Goal: Task Accomplishment & Management: Use online tool/utility

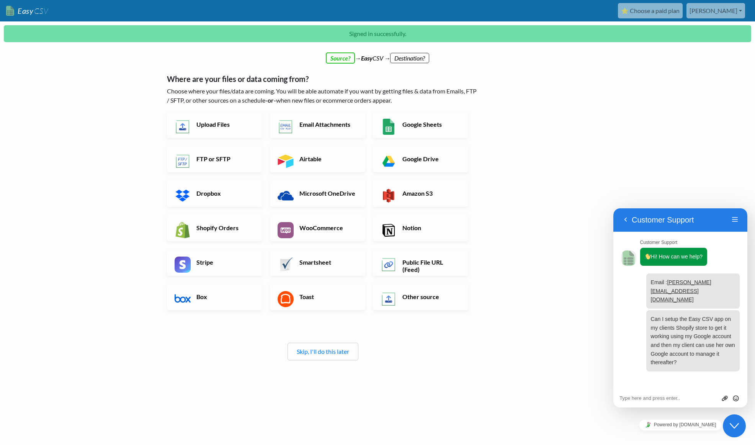
click at [734, 426] on icon "Close Chat This icon closes the chat window." at bounding box center [734, 425] width 9 height 9
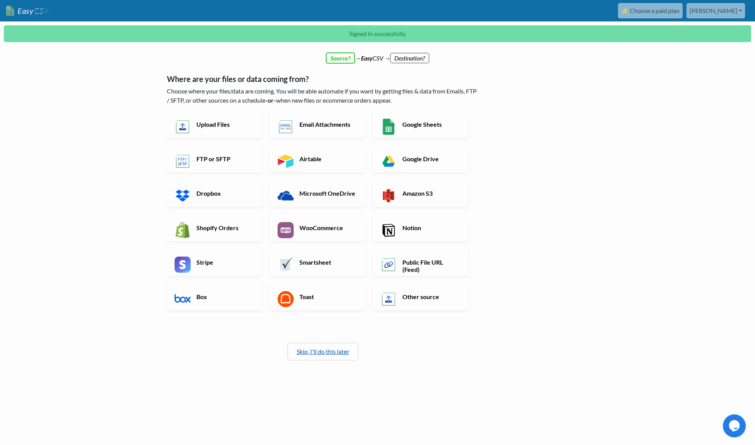
click at [320, 350] on link "Skip, I'll do this later" at bounding box center [323, 351] width 52 height 7
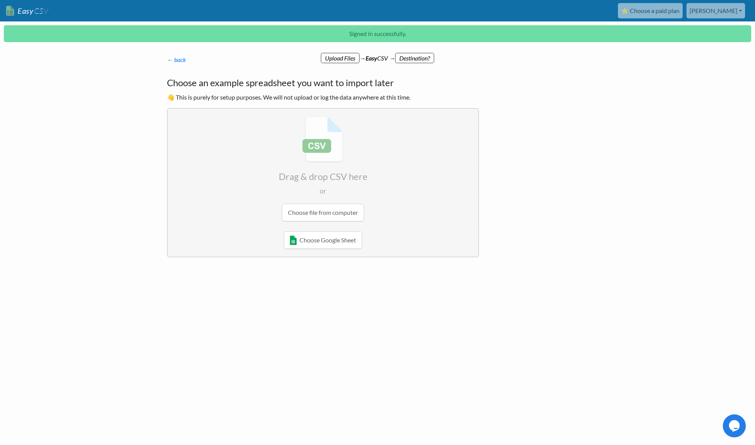
click at [334, 211] on input "file" at bounding box center [323, 169] width 311 height 121
type input "C:\fakepath\endon-stock - EndonStockLevel.csv"
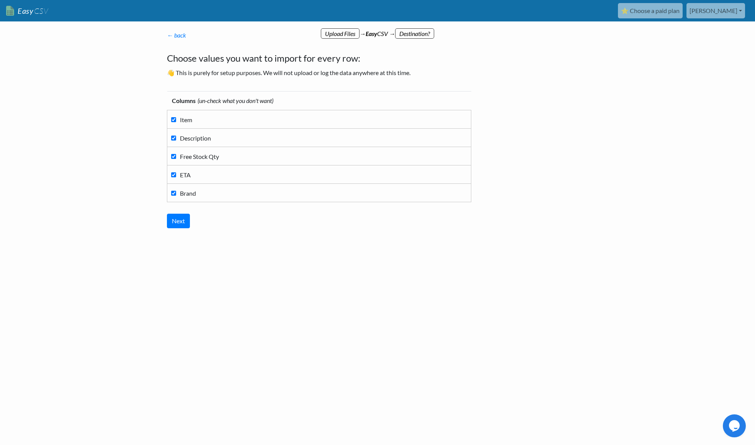
click at [192, 137] on span "Description" at bounding box center [195, 137] width 31 height 7
click at [176, 137] on input "Description" at bounding box center [173, 138] width 5 height 5
checkbox input "false"
click at [185, 176] on span "ETA" at bounding box center [185, 174] width 11 height 7
click at [176, 176] on input "ETA" at bounding box center [173, 174] width 5 height 5
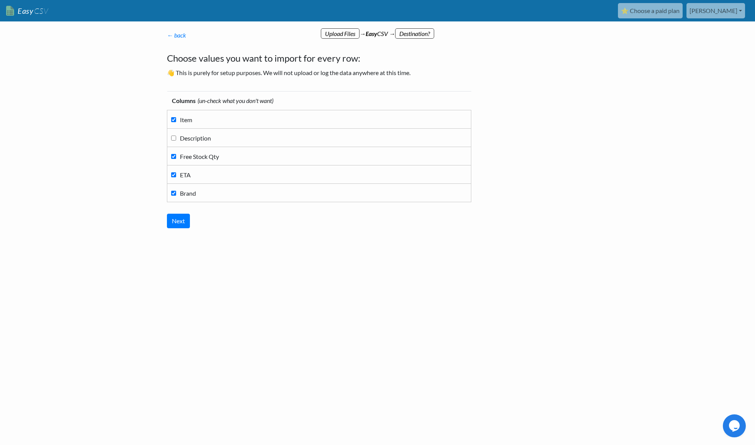
checkbox input "false"
click at [190, 193] on span "Brand" at bounding box center [188, 193] width 16 height 7
click at [176, 193] on input "Brand" at bounding box center [173, 193] width 5 height 5
checkbox input "false"
click at [181, 221] on input "Next" at bounding box center [178, 221] width 23 height 15
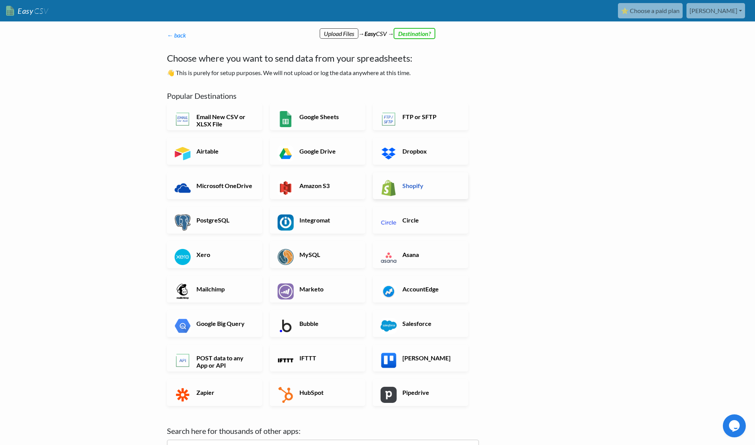
click at [426, 186] on h6 "Shopify" at bounding box center [430, 185] width 60 height 7
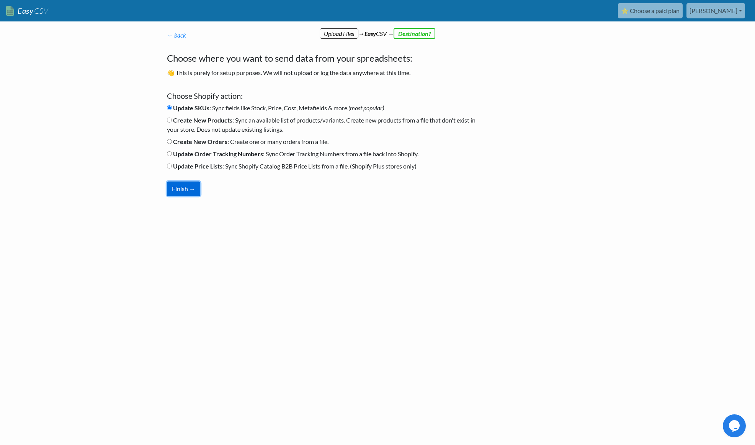
click at [182, 188] on button "Finish →" at bounding box center [183, 188] width 33 height 15
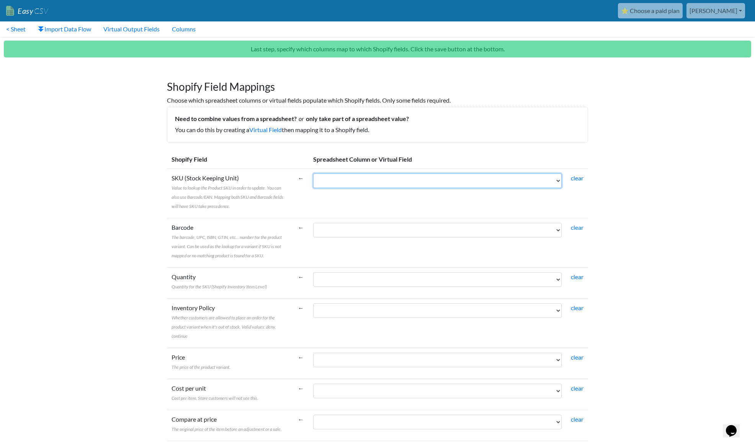
click at [533, 180] on select "Item Free Stock Qty" at bounding box center [437, 180] width 248 height 15
select select "cr_766930"
click at [313, 173] on select "Item Free Stock Qty" at bounding box center [437, 180] width 248 height 15
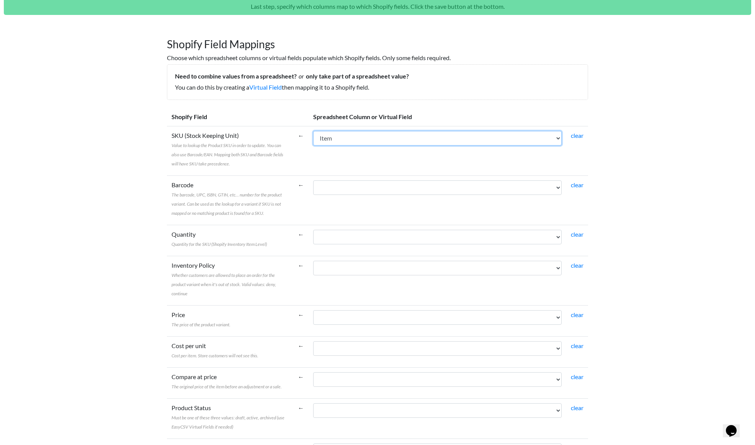
scroll to position [52, 0]
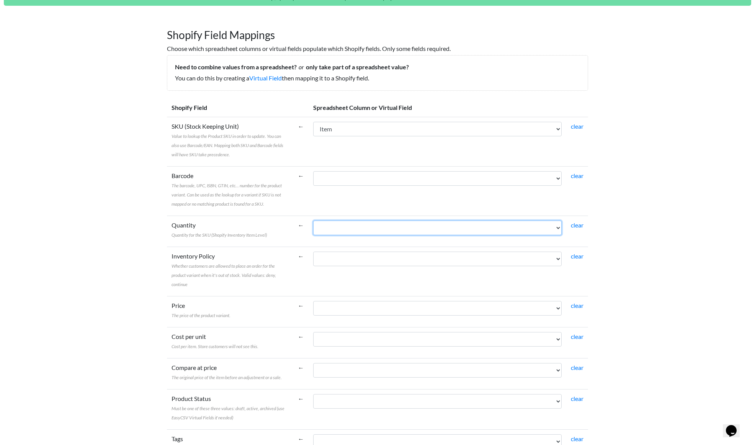
click at [557, 227] on select "Item Free Stock Qty" at bounding box center [437, 228] width 248 height 15
select select "cr_766931"
click at [313, 221] on select "Item Free Stock Qty" at bounding box center [437, 228] width 248 height 15
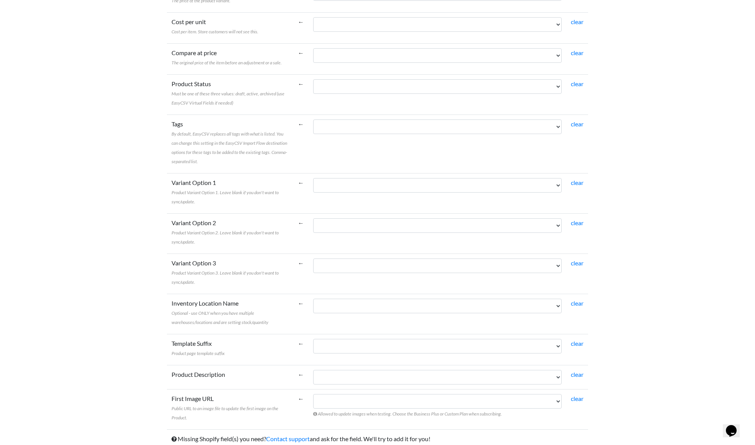
scroll to position [398, 0]
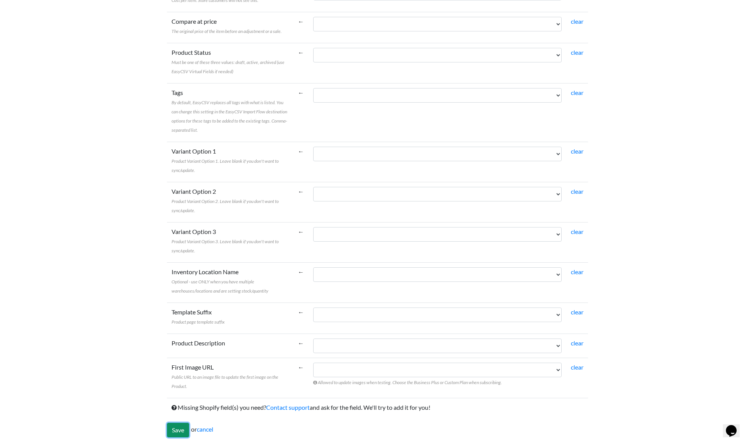
click at [178, 430] on input "Save" at bounding box center [178, 430] width 22 height 15
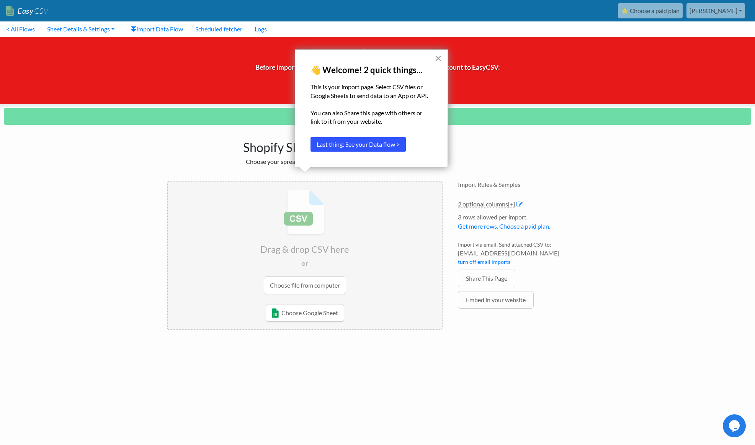
click at [383, 144] on button "Last thing: See your Data flow >" at bounding box center [358, 144] width 95 height 15
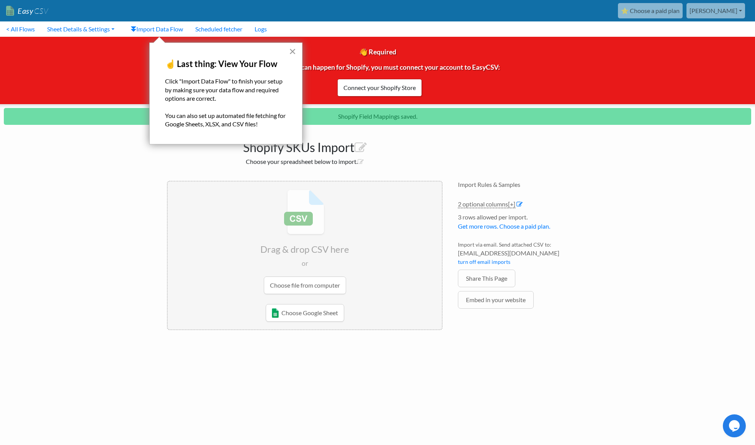
click at [294, 52] on button "×" at bounding box center [292, 51] width 7 height 12
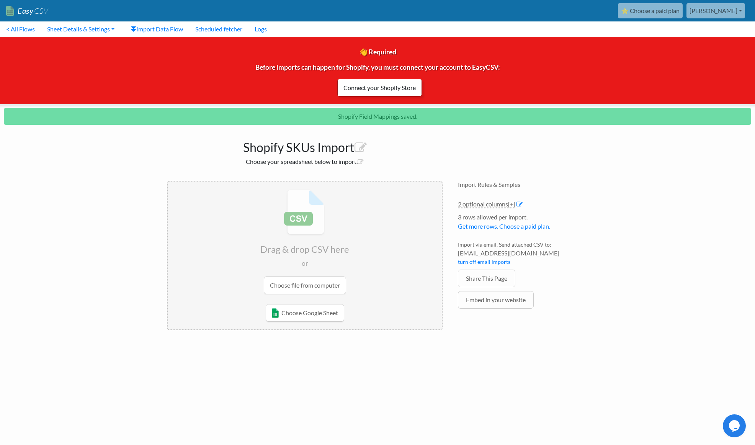
click at [367, 87] on link "Connect your Shopify Store" at bounding box center [379, 88] width 85 height 18
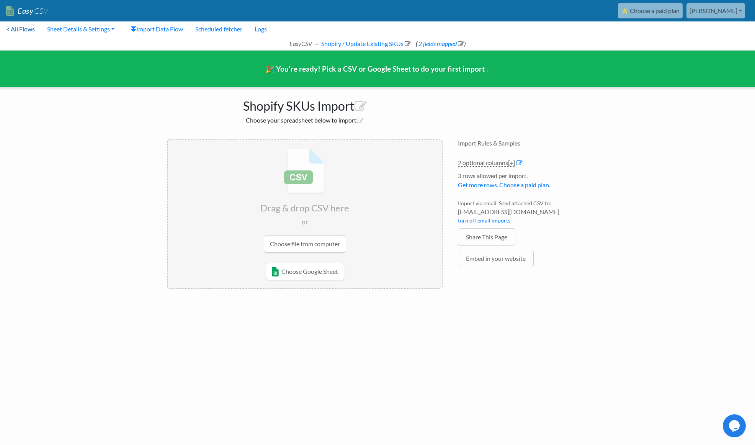
click at [27, 31] on link "< All Flows" at bounding box center [20, 28] width 41 height 15
click at [330, 239] on input "file" at bounding box center [305, 200] width 274 height 121
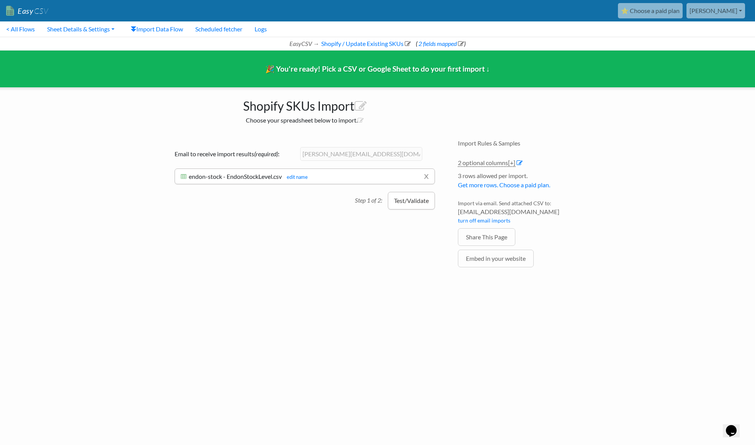
click at [418, 202] on button "Test/Validate" at bounding box center [411, 201] width 47 height 18
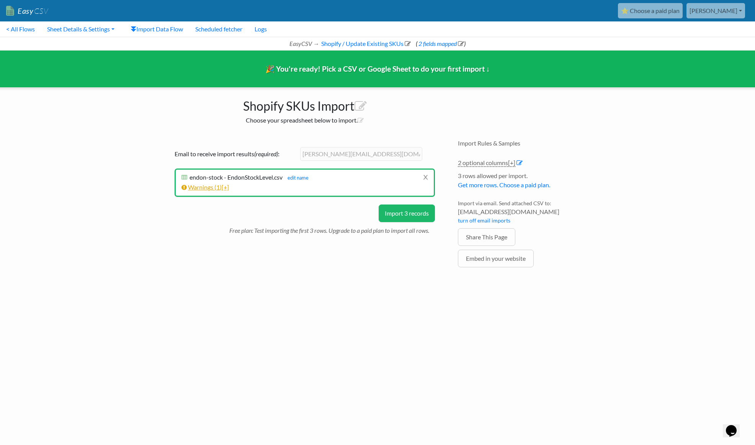
click at [226, 188] on span "[+]" at bounding box center [225, 186] width 7 height 7
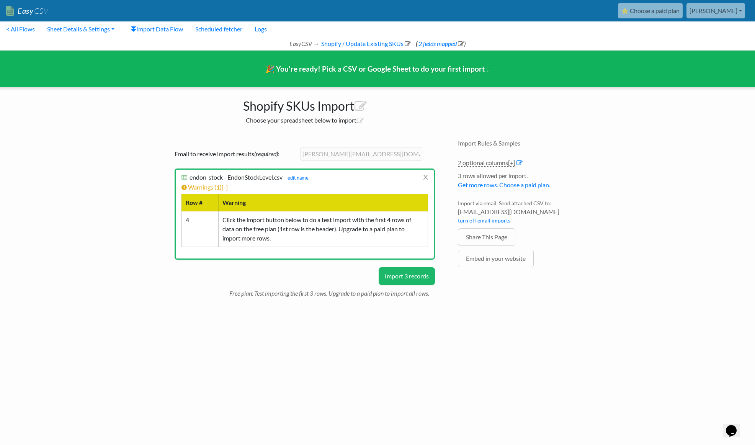
scroll to position [0, 6]
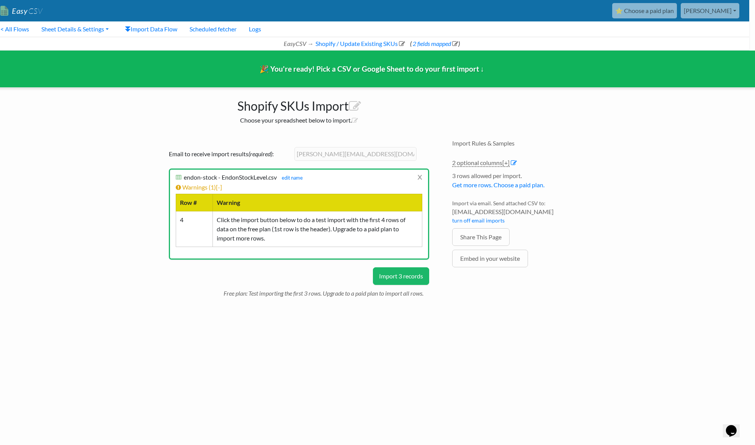
click at [407, 276] on button "Import 3 records" at bounding box center [401, 276] width 56 height 18
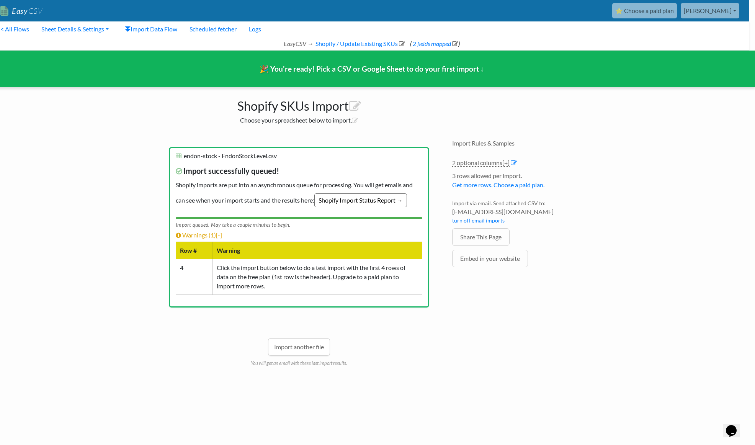
click at [391, 202] on link "Shopify Import Status Report →" at bounding box center [360, 200] width 93 height 14
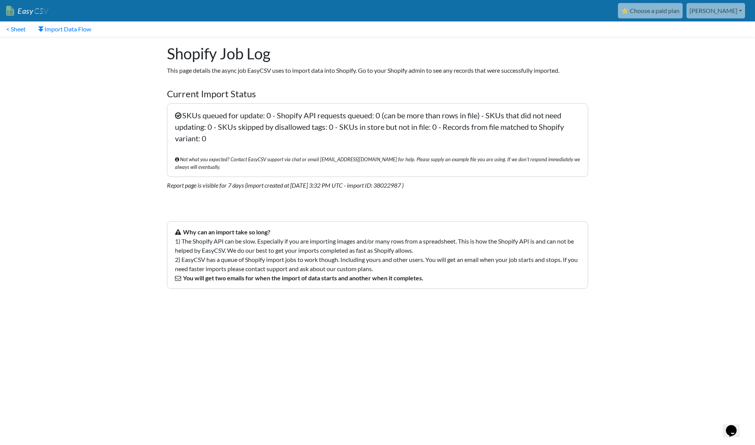
click at [23, 12] on link "Easy CSV" at bounding box center [27, 11] width 42 height 16
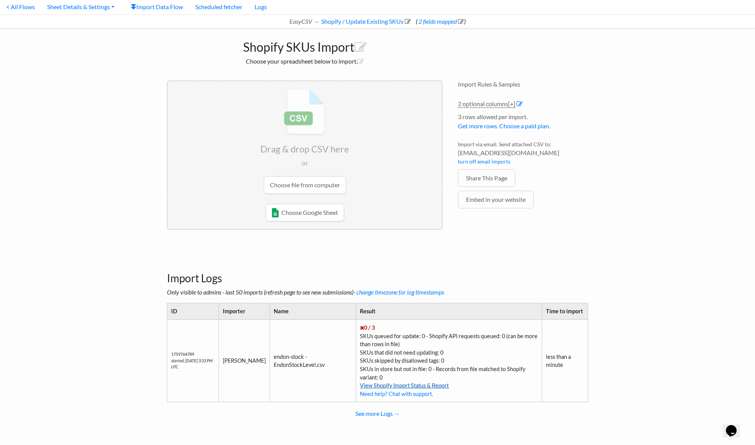
scroll to position [21, 0]
click at [415, 385] on link "View Shopify Import Status & Report" at bounding box center [404, 386] width 89 height 7
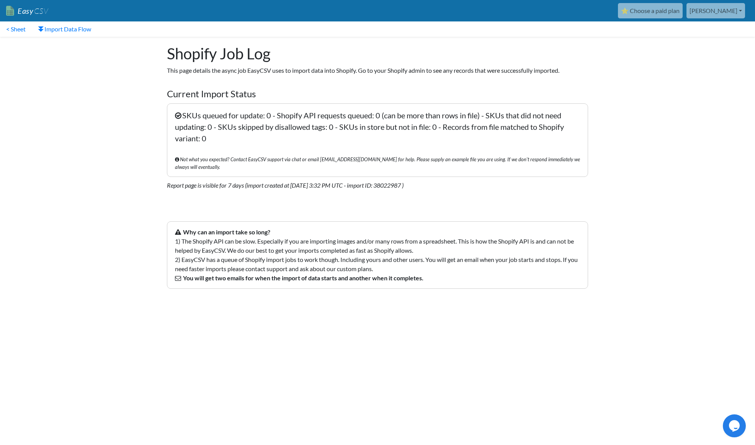
drag, startPoint x: 115, startPoint y: 55, endPoint x: 68, endPoint y: 53, distance: 47.5
click at [115, 55] on body "Easy CSV ⭐ Choose a paid plan [PERSON_NAME] Kittyandgus All Flows All CSV Gener…" at bounding box center [377, 151] width 755 height 302
click at [21, 30] on link "< Sheet" at bounding box center [16, 28] width 32 height 15
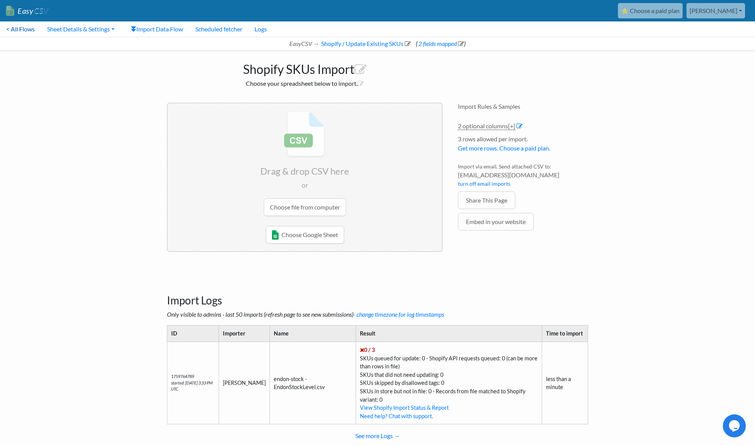
click at [29, 32] on link "< All Flows" at bounding box center [20, 28] width 41 height 15
click at [323, 234] on link "Choose Google Sheet" at bounding box center [305, 235] width 78 height 18
click at [316, 204] on input "file" at bounding box center [305, 163] width 274 height 121
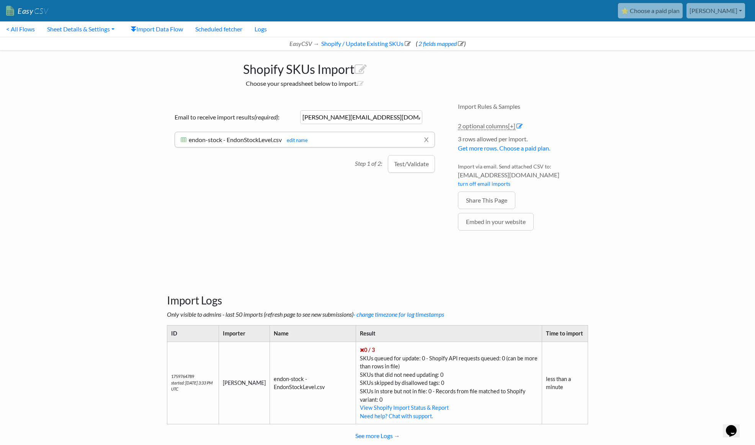
click at [379, 116] on input "[PERSON_NAME][EMAIL_ADDRESS][DOMAIN_NAME]" at bounding box center [361, 117] width 123 height 14
click at [379, 117] on input "[PERSON_NAME][EMAIL_ADDRESS][DOMAIN_NAME]" at bounding box center [361, 117] width 123 height 14
click at [379, 117] on input "rachel@kittyandgus.co.uk" at bounding box center [361, 117] width 123 height 14
type input "nigel@nbedesign.com"
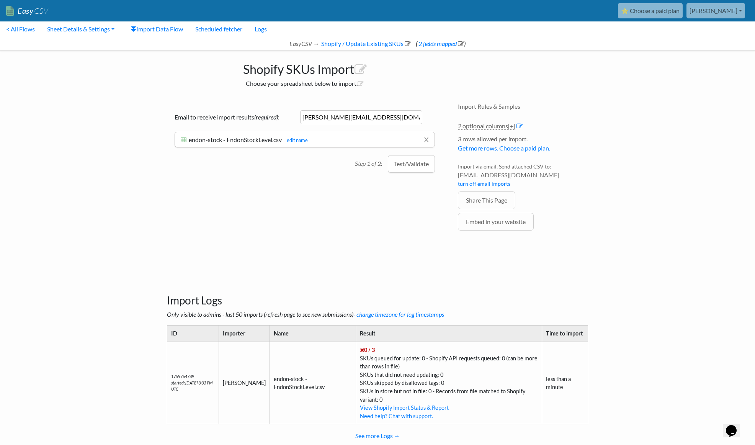
click at [405, 204] on div "Drag & drop CSV here or Choose file from computer Choose Google Sheet Email to …" at bounding box center [304, 178] width 291 height 166
click at [412, 165] on button "Test/Validate" at bounding box center [411, 164] width 47 height 18
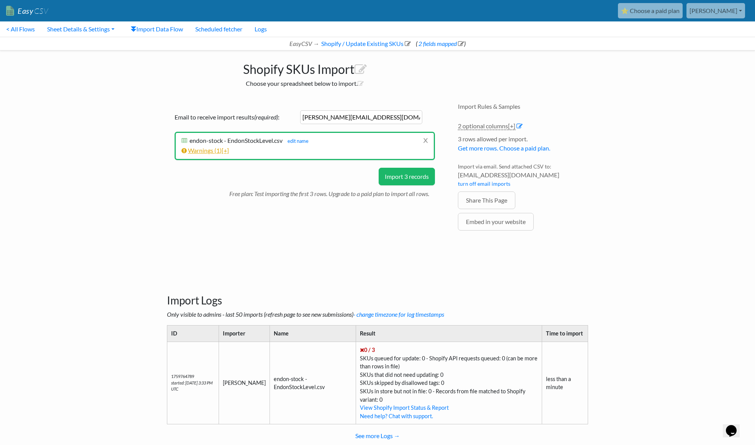
click at [224, 151] on span "[+]" at bounding box center [225, 150] width 7 height 7
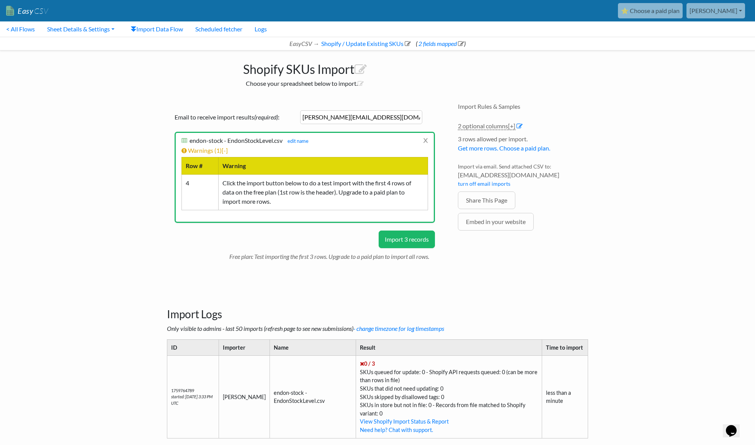
click at [412, 239] on button "Import 3 records" at bounding box center [407, 239] width 56 height 18
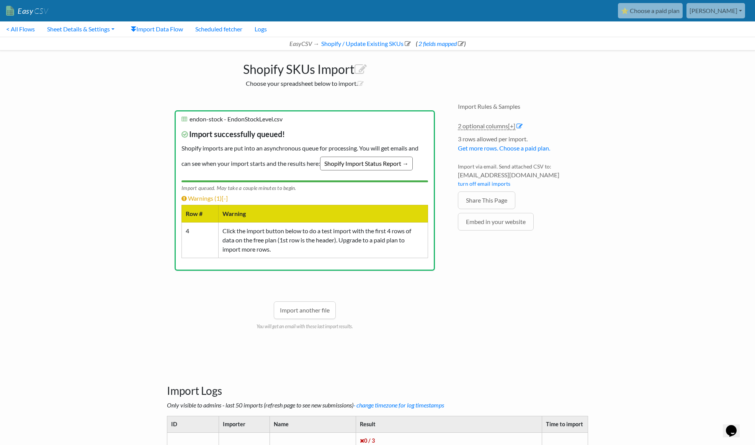
click at [395, 167] on link "Shopify Import Status Report →" at bounding box center [366, 164] width 93 height 14
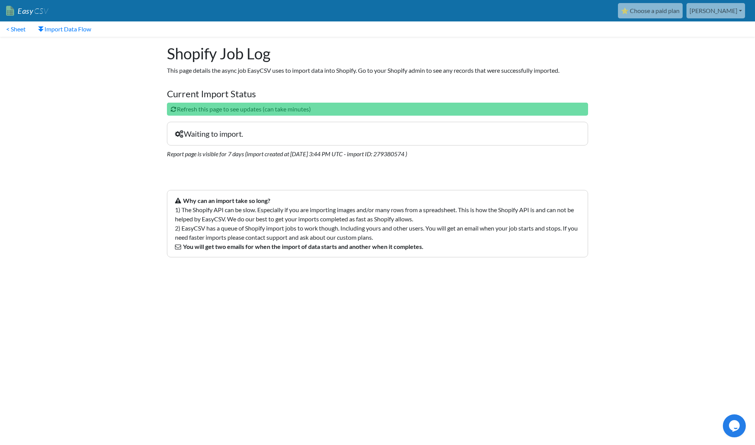
click at [234, 277] on html "Easy CSV ⭐ Choose a paid plan [PERSON_NAME] Kittyandgus All Flows All CSV Gener…" at bounding box center [377, 138] width 755 height 277
click at [296, 277] on html "Easy CSV ⭐ Choose a paid plan rachel Kittyandgus All Flows All CSV Generators B…" at bounding box center [377, 138] width 755 height 277
click at [348, 277] on html "Easy CSV ⭐ Choose a paid plan rachel Kittyandgus All Flows All CSV Generators B…" at bounding box center [377, 138] width 755 height 277
click at [351, 277] on html "Easy CSV ⭐ Choose a paid plan rachel Kittyandgus All Flows All CSV Generators B…" at bounding box center [377, 138] width 755 height 277
click at [380, 277] on html "Easy CSV ⭐ Choose a paid plan rachel Kittyandgus All Flows All CSV Generators B…" at bounding box center [377, 138] width 755 height 277
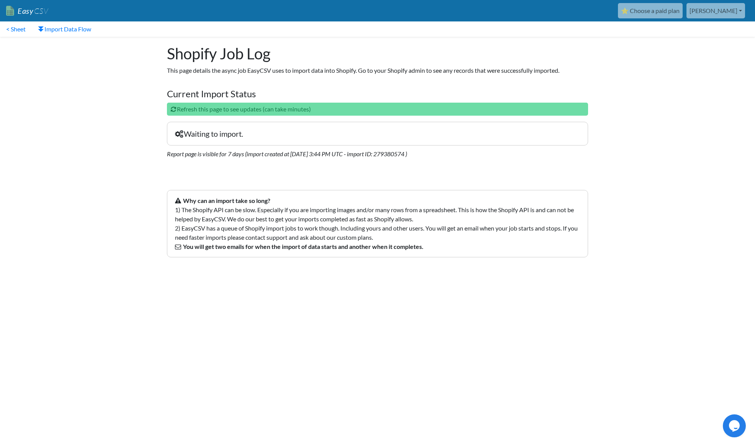
click at [374, 277] on html "Easy CSV ⭐ Choose a paid plan rachel Kittyandgus All Flows All CSV Generators B…" at bounding box center [377, 138] width 755 height 277
click at [69, 29] on link "Import Data Flow" at bounding box center [64, 28] width 65 height 15
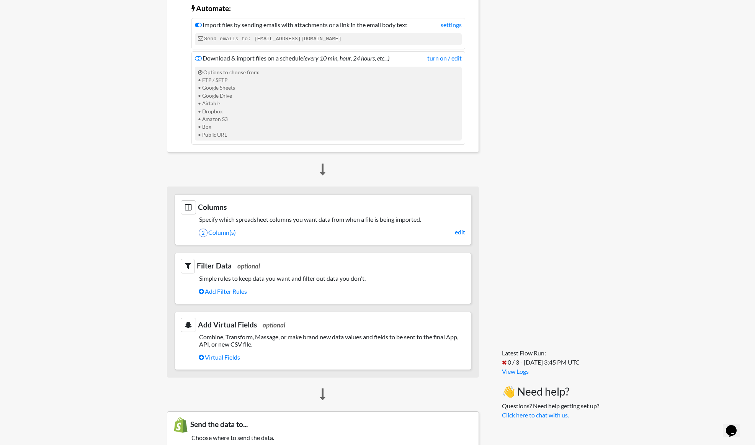
scroll to position [187, 0]
click at [461, 231] on link "edit" at bounding box center [460, 231] width 10 height 9
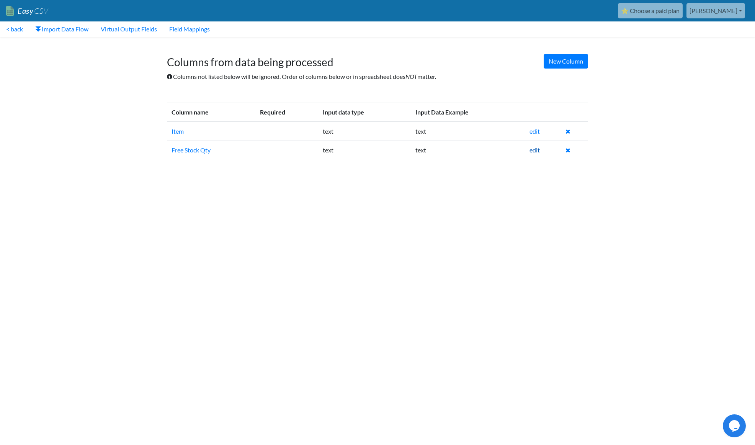
click at [536, 150] on link "edit" at bounding box center [535, 149] width 10 height 7
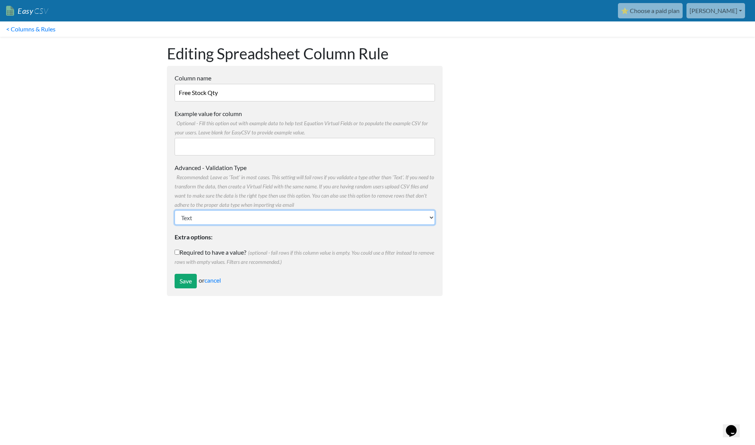
click at [427, 216] on select "Text Number (no decimals) Number (allow decimals) Date (mm/dd/yyyy) Date (dd/mm…" at bounding box center [305, 217] width 260 height 15
select select "number"
click at [175, 210] on select "Text Number (no decimals) Number (allow decimals) Date (mm/dd/yyyy) Date (dd/mm…" at bounding box center [305, 217] width 260 height 15
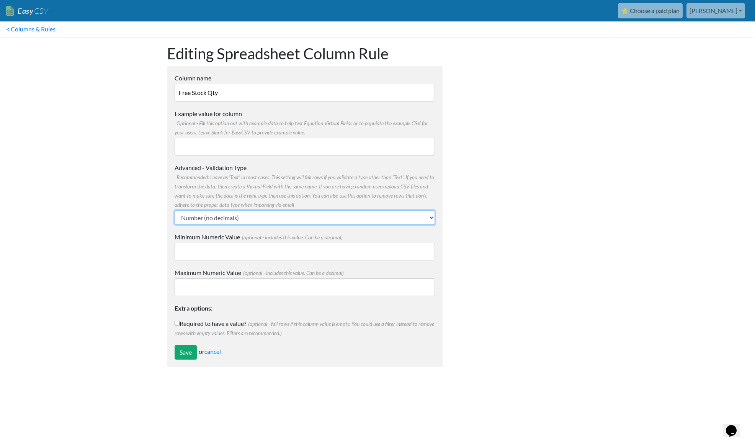
click at [430, 218] on select "Text Number (no decimals) Number (allow decimals) Date (mm/dd/yyyy) Date (dd/mm…" at bounding box center [305, 217] width 260 height 15
click at [434, 219] on select "Text Number (no decimals) Number (allow decimals) Date (mm/dd/yyyy) Date (dd/mm…" at bounding box center [305, 217] width 260 height 15
click at [187, 351] on input "Save" at bounding box center [186, 352] width 22 height 15
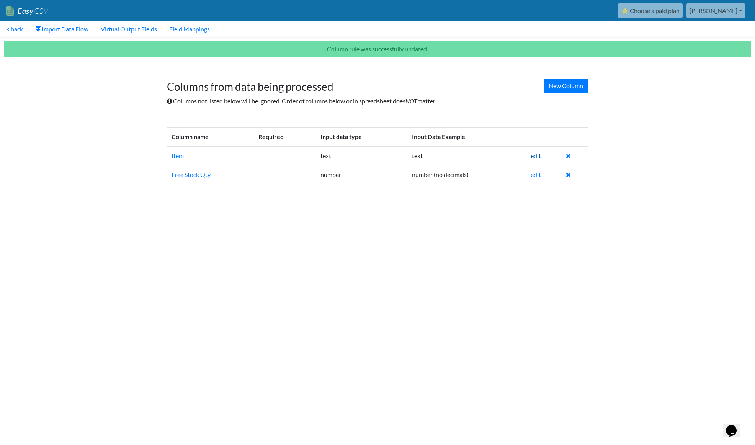
click at [538, 157] on link "edit" at bounding box center [536, 155] width 10 height 7
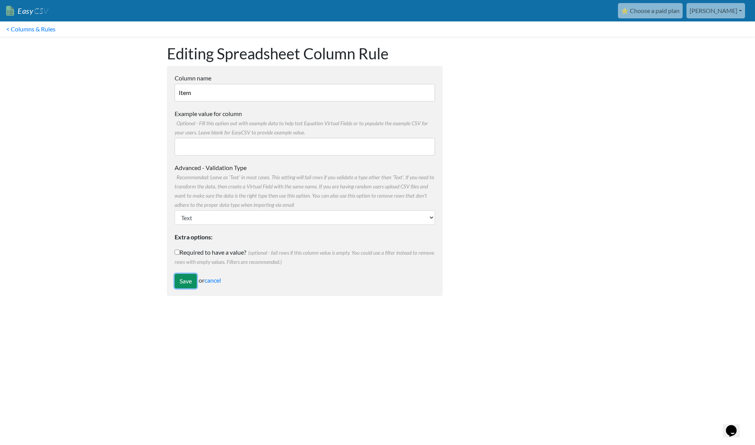
click at [186, 281] on input "Save" at bounding box center [186, 281] width 22 height 15
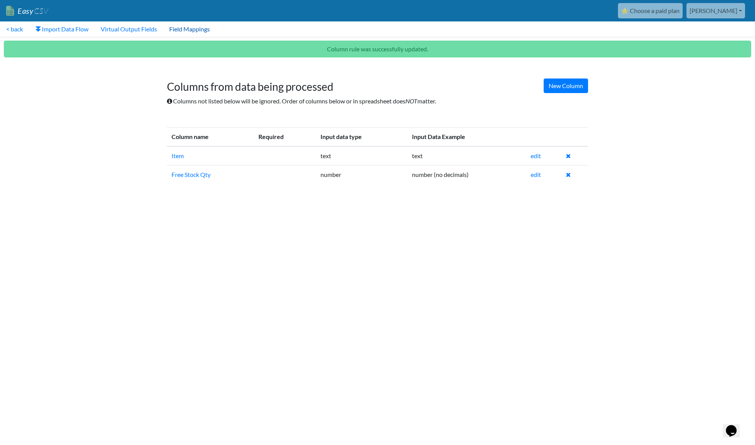
click at [202, 31] on link "Field Mappings" at bounding box center [189, 28] width 53 height 15
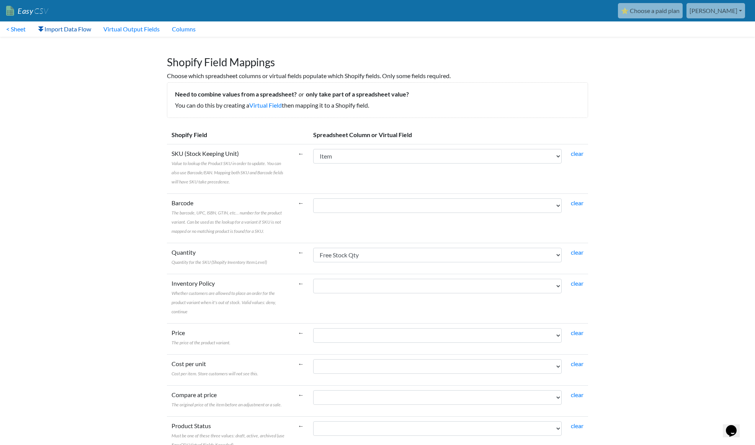
click at [64, 28] on link "Import Data Flow" at bounding box center [64, 28] width 65 height 15
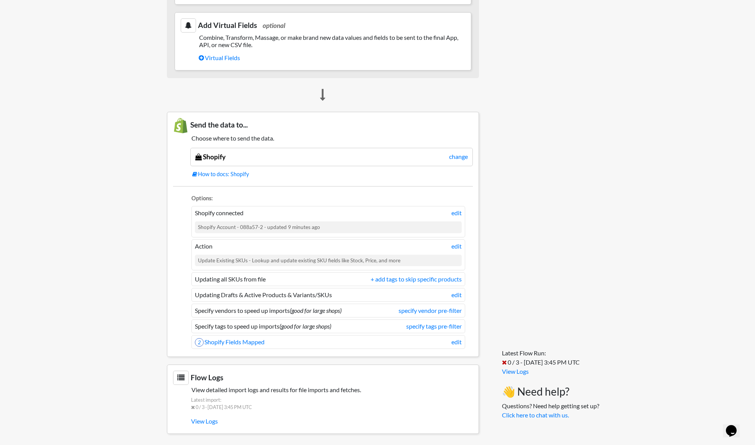
scroll to position [488, 0]
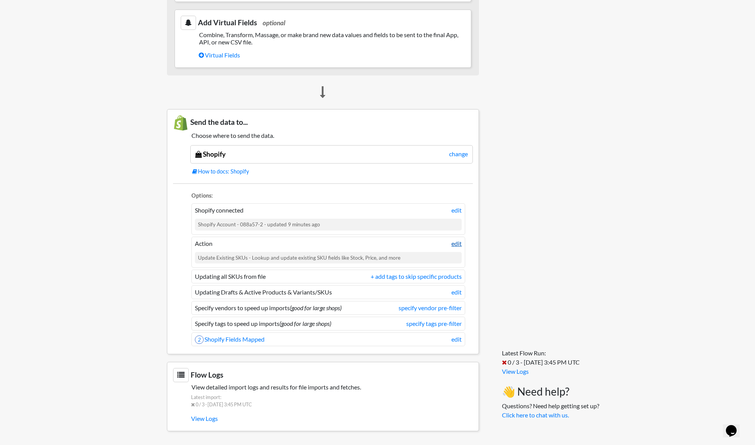
click at [459, 244] on link "edit" at bounding box center [456, 243] width 10 height 9
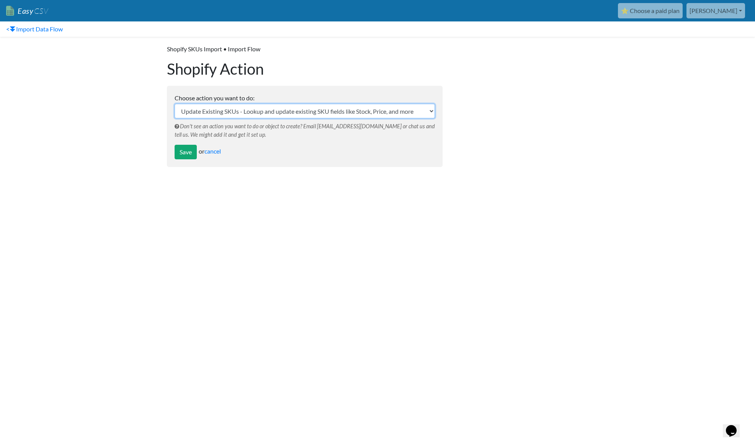
click at [420, 109] on select "Update Existing SKUs - Lookup and update existing SKU fields like Stock, Price,…" at bounding box center [305, 111] width 260 height 15
click at [28, 29] on link "< Import Data Flow" at bounding box center [34, 28] width 69 height 15
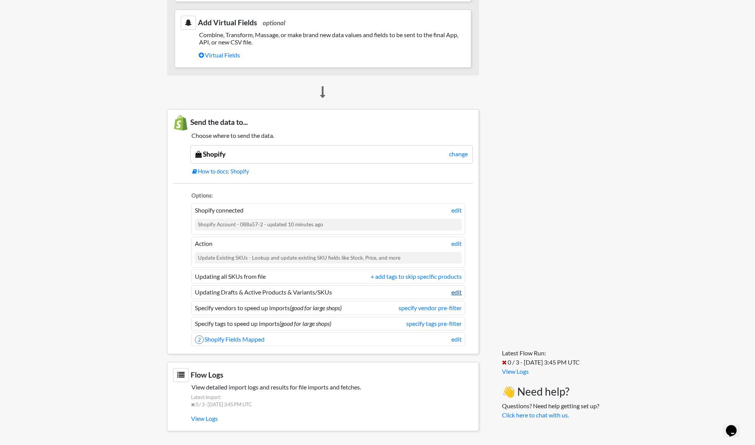
click at [458, 293] on link "edit" at bounding box center [456, 292] width 10 height 9
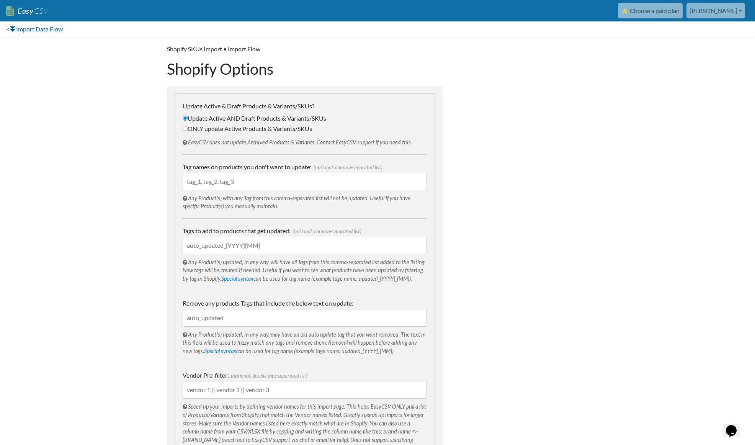
click at [55, 29] on link "< Import Data Flow" at bounding box center [34, 28] width 69 height 15
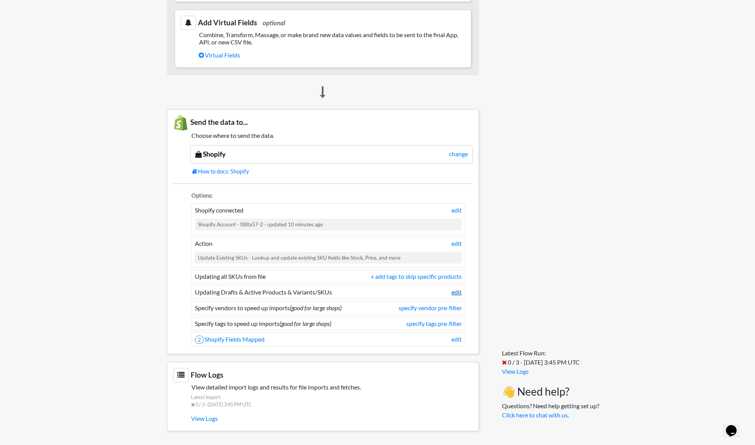
click at [455, 293] on link "edit" at bounding box center [456, 292] width 10 height 9
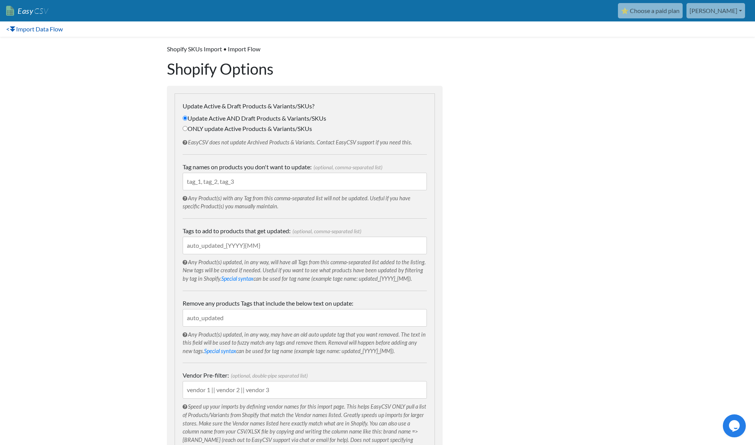
click at [57, 32] on link "< Import Data Flow" at bounding box center [34, 28] width 69 height 15
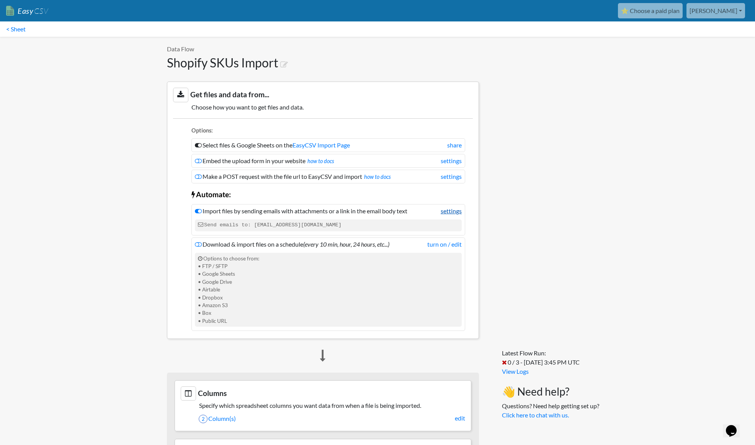
click at [446, 209] on link "settings" at bounding box center [451, 210] width 21 height 9
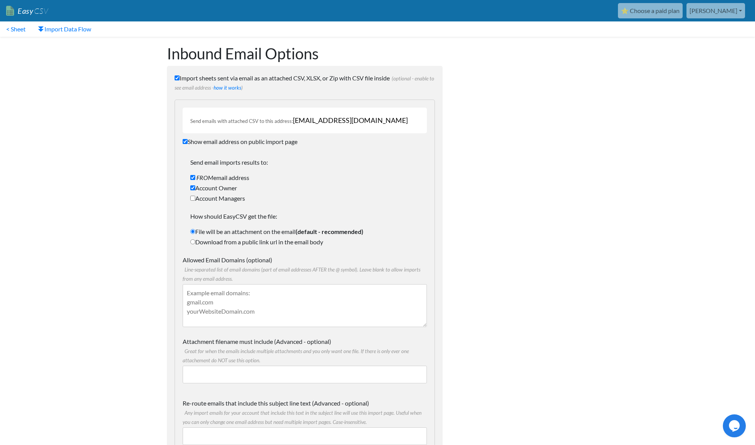
click at [32, 15] on link "Easy CSV" at bounding box center [27, 11] width 42 height 16
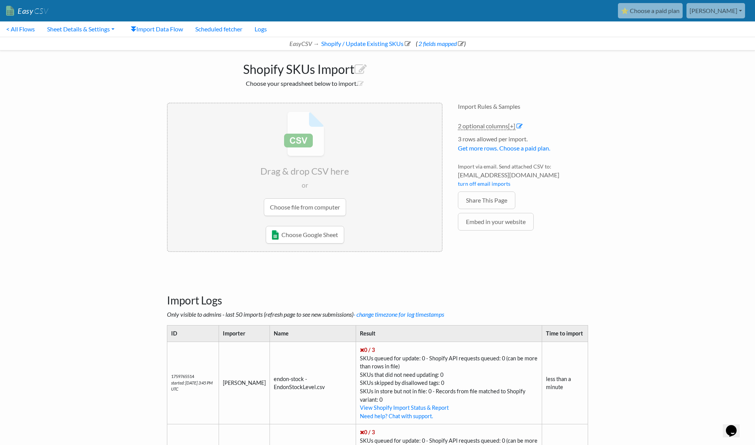
click at [323, 206] on input "file" at bounding box center [305, 163] width 274 height 121
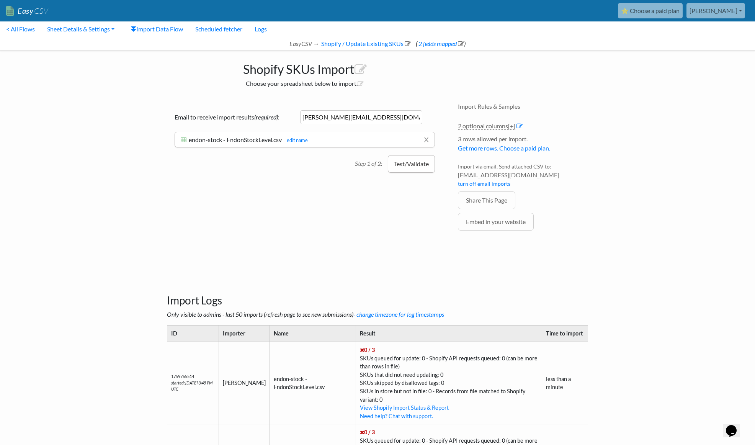
click at [408, 166] on button "Test/Validate" at bounding box center [411, 164] width 47 height 18
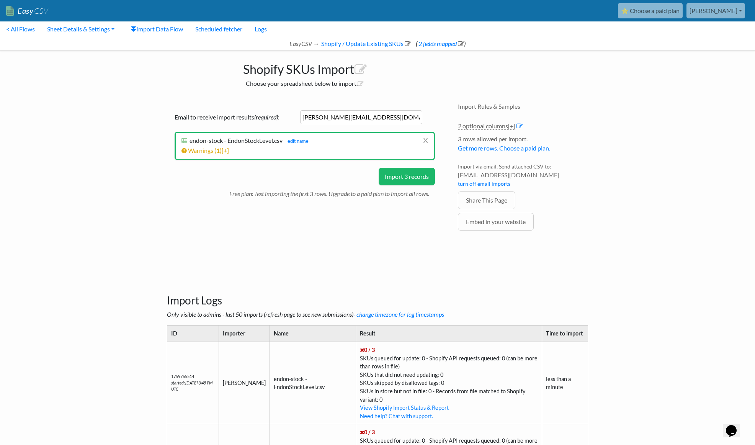
click at [409, 178] on button "Import 3 records" at bounding box center [407, 177] width 56 height 18
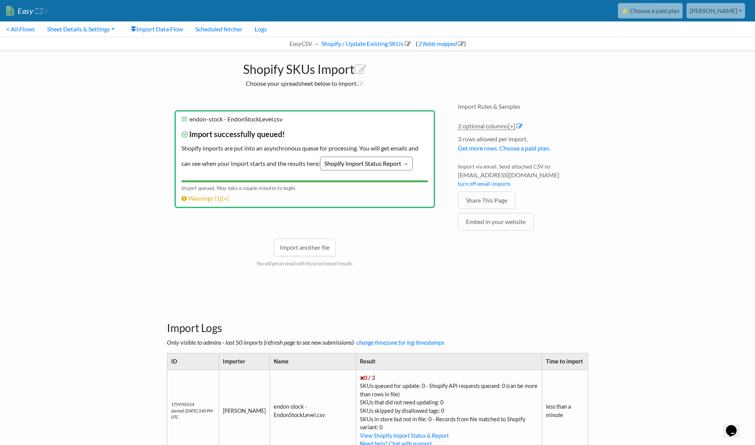
click at [400, 165] on link "Shopify Import Status Report →" at bounding box center [366, 164] width 93 height 14
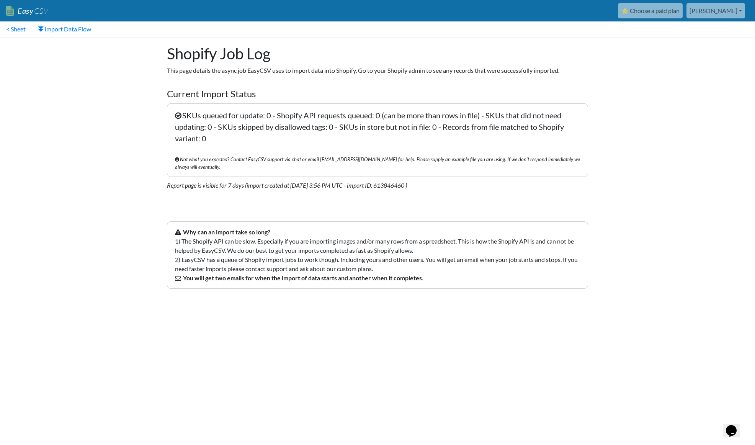
click at [737, 425] on div "Opens Chat This icon Opens the chat window." at bounding box center [731, 431] width 12 height 12
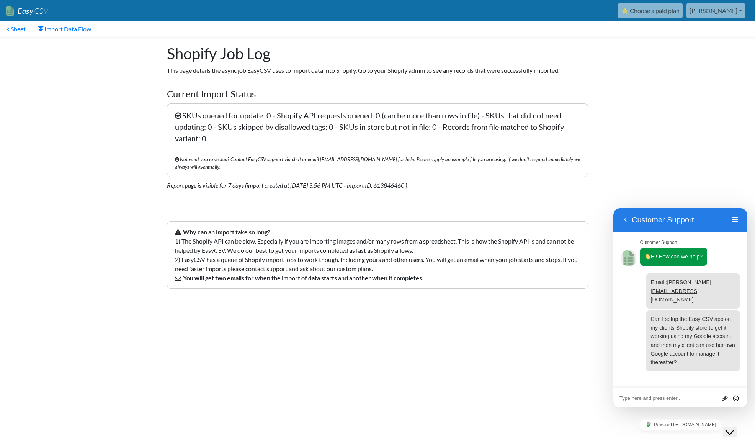
click at [665, 397] on textarea at bounding box center [680, 398] width 122 height 6
type textarea "My client has setup an account and given me access now."
type textarea "I'm importing a CSV file but it is not working. Can someone double check the fl…"
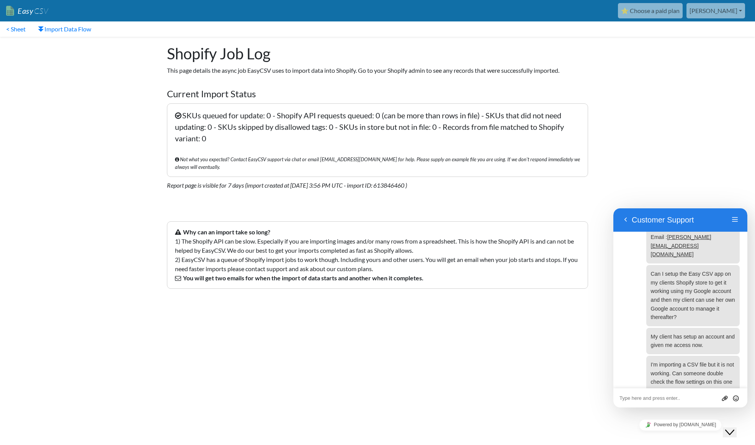
click at [622, 56] on body "Easy CSV ⭐ Choose a paid plan [PERSON_NAME] Kittyandgus All Flows All CSV Gener…" at bounding box center [377, 151] width 755 height 302
